Goal: Check status: Check status

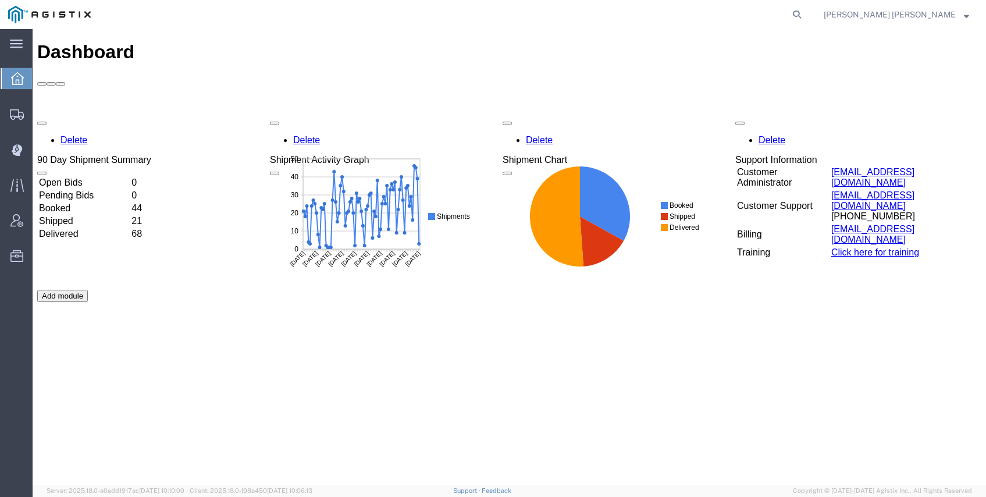
click at [807, 20] on form at bounding box center [797, 14] width 19 height 29
click at [805, 20] on icon at bounding box center [797, 14] width 16 height 16
click at [692, 12] on input "search" at bounding box center [612, 15] width 354 height 28
paste input "55595184"
type input "55595184"
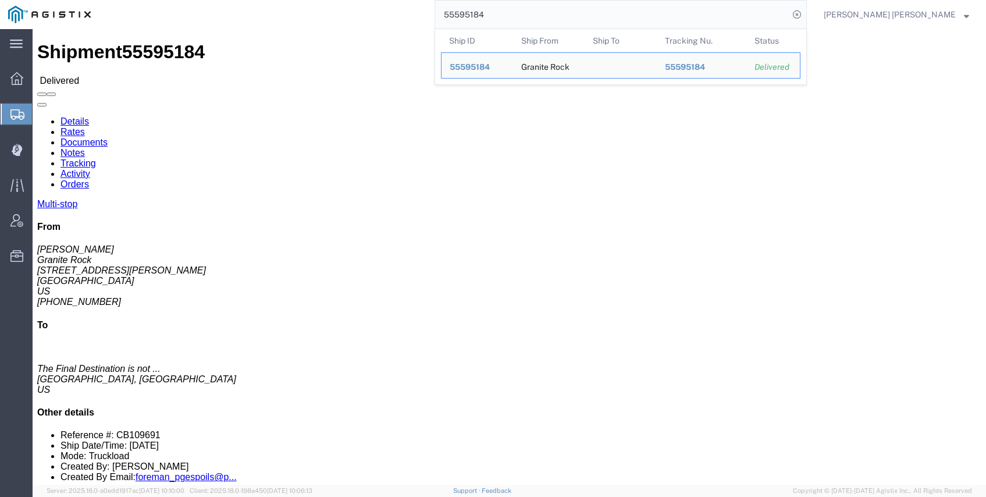
click h2 "Shipment Detail Multi-stop"
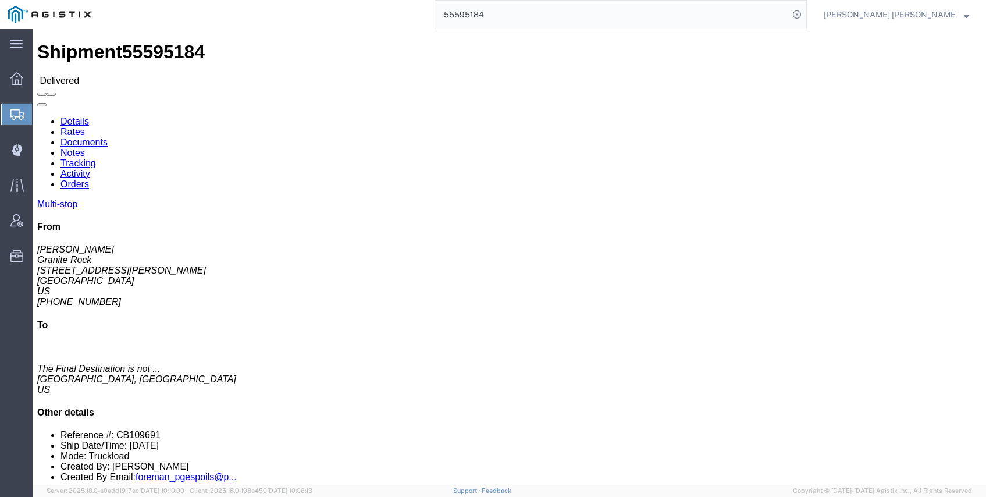
click link "Documents"
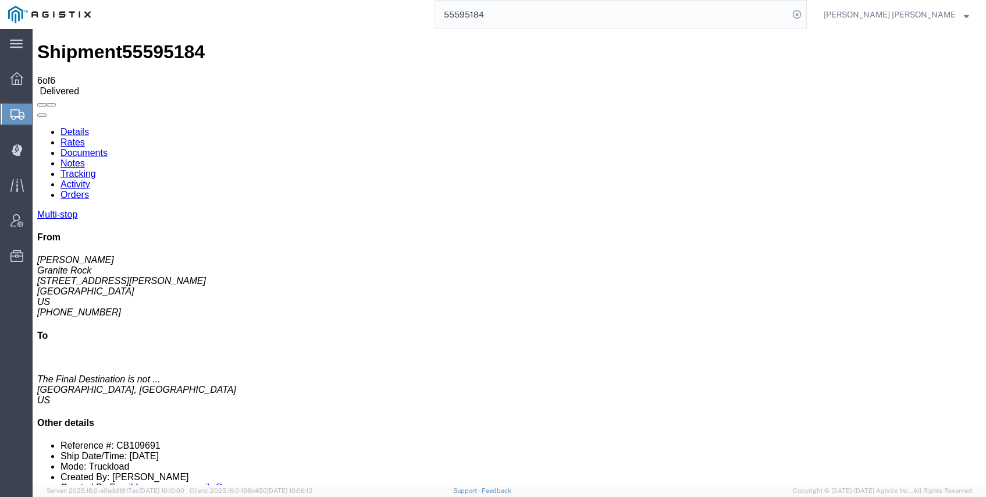
click at [90, 179] on link "Activity" at bounding box center [75, 184] width 30 height 10
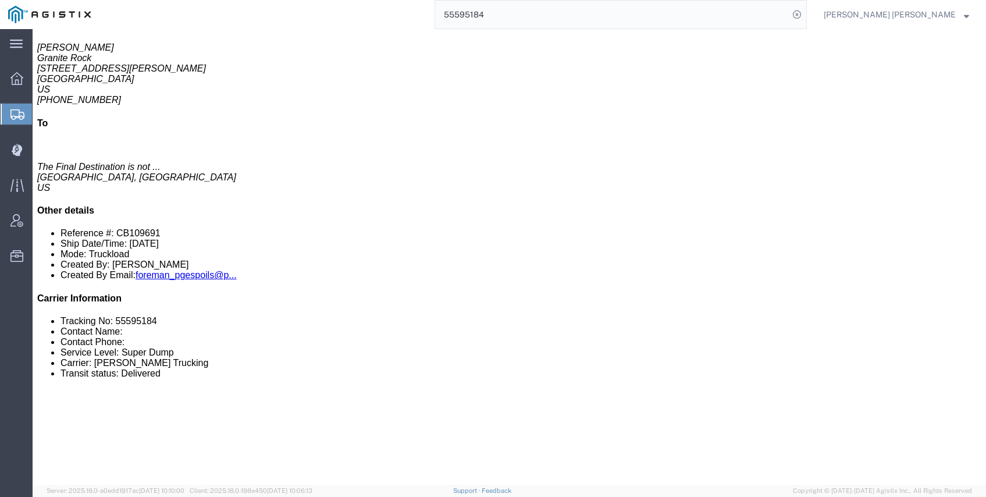
scroll to position [238, 0]
